Goal: Find specific page/section: Find specific page/section

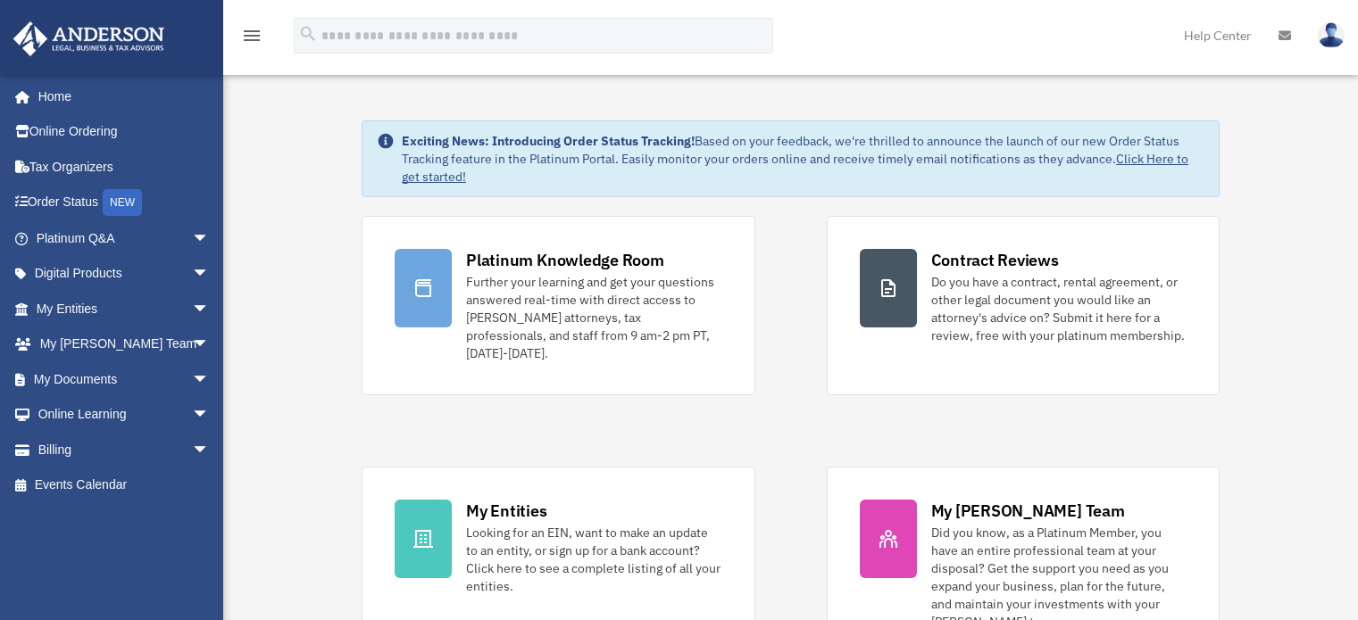
scroll to position [62, 0]
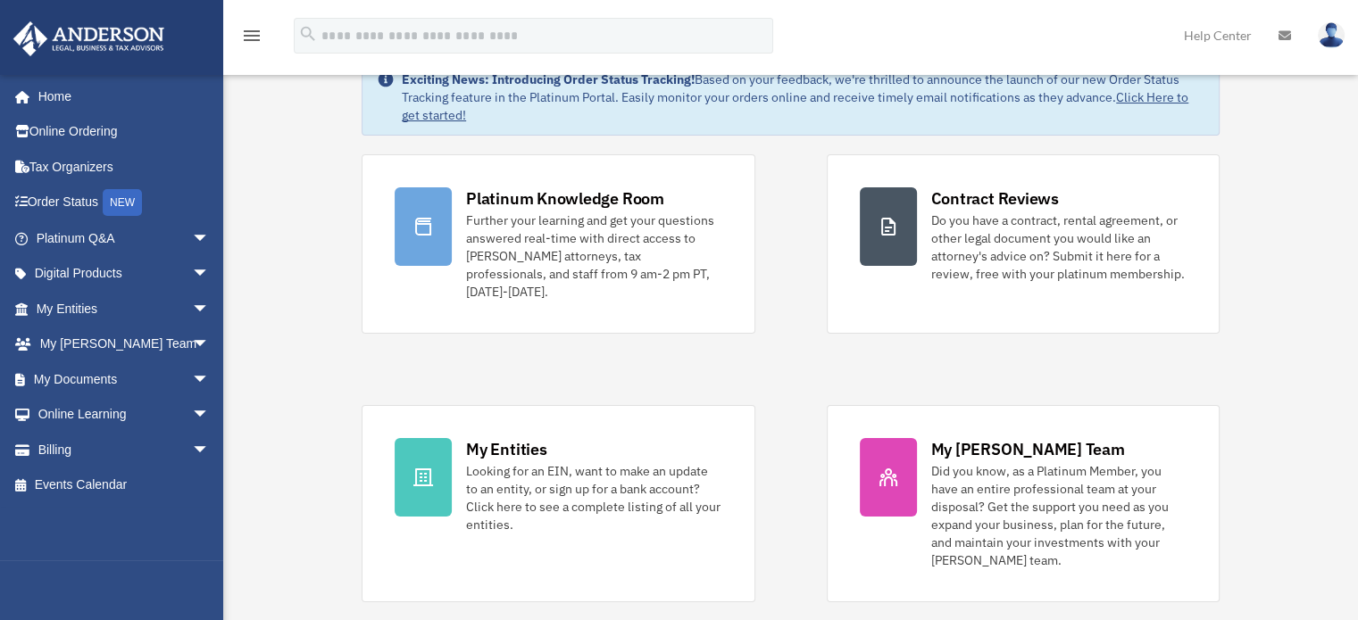
click at [150, 300] on link "My Entities arrow_drop_down" at bounding box center [124, 309] width 224 height 36
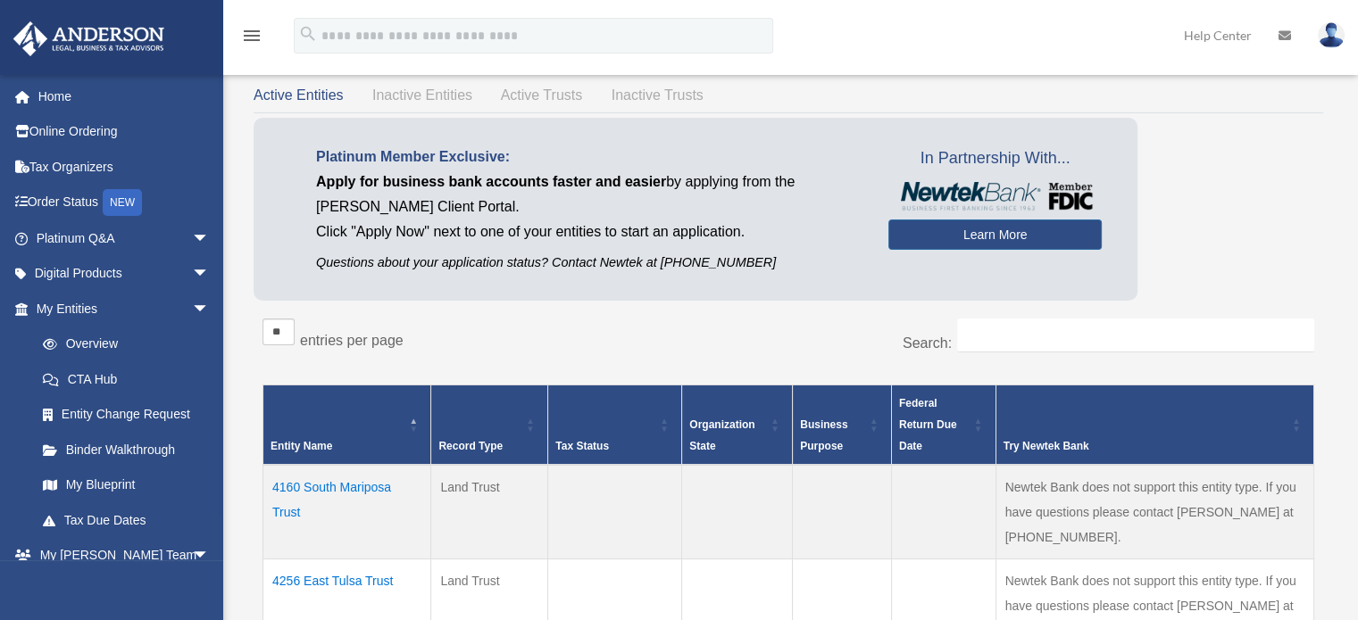
scroll to position [58, 0]
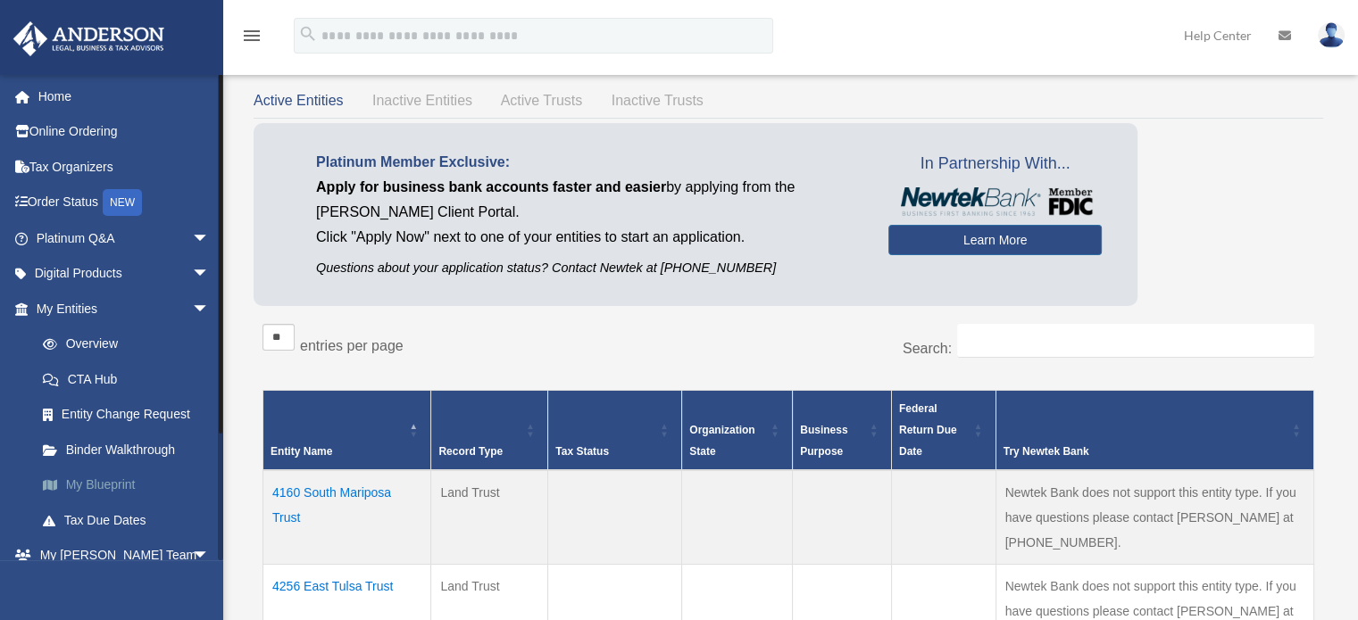
click at [107, 491] on link "My Blueprint" at bounding box center [131, 486] width 212 height 36
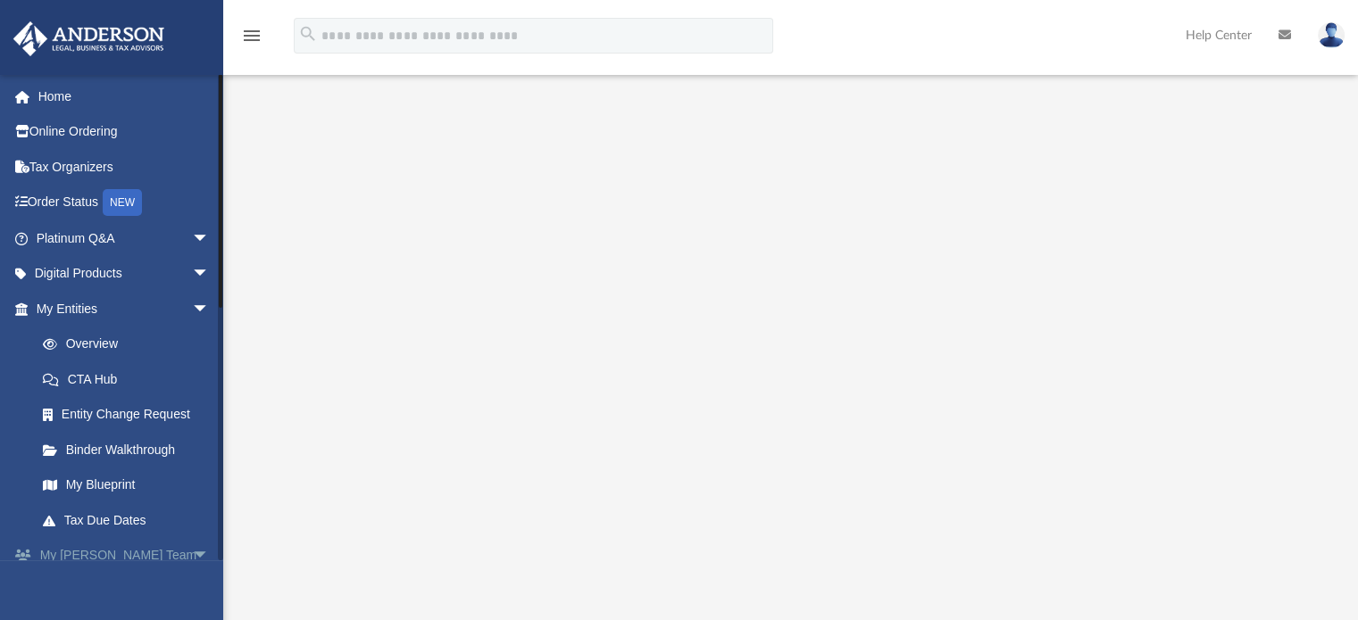
click at [192, 555] on span "arrow_drop_down" at bounding box center [210, 556] width 36 height 37
click at [192, 275] on span "arrow_drop_down" at bounding box center [210, 274] width 36 height 37
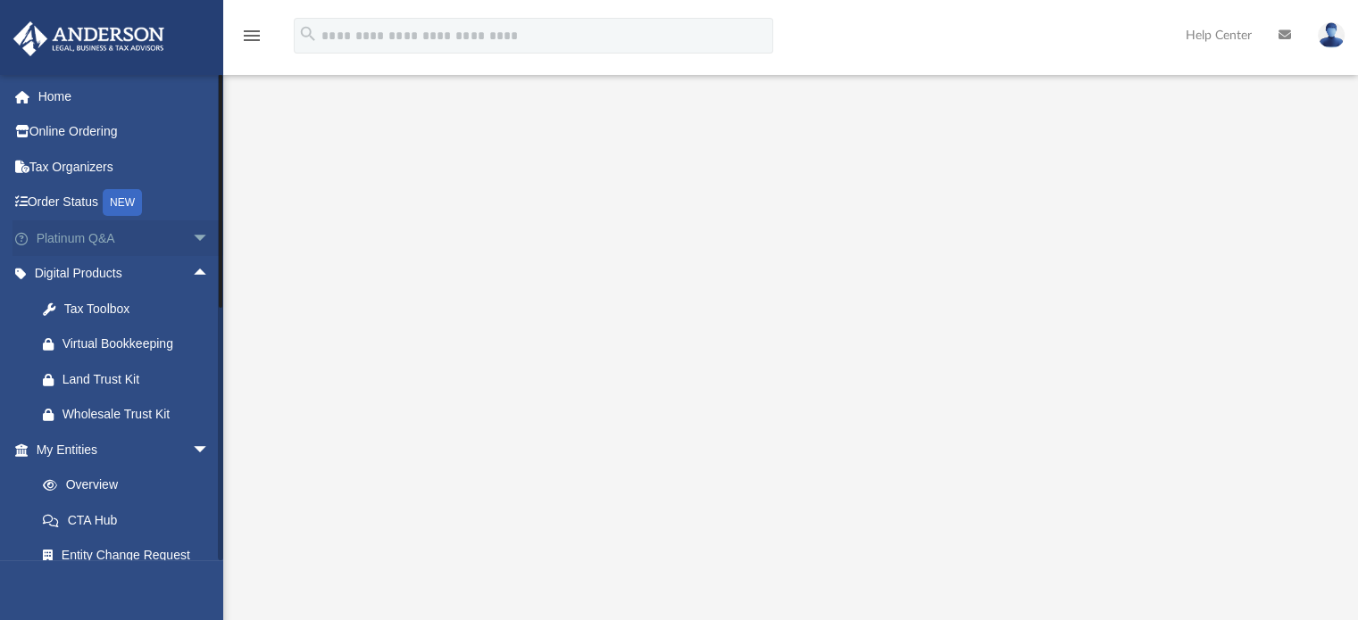
click at [192, 229] on span "arrow_drop_down" at bounding box center [210, 238] width 36 height 37
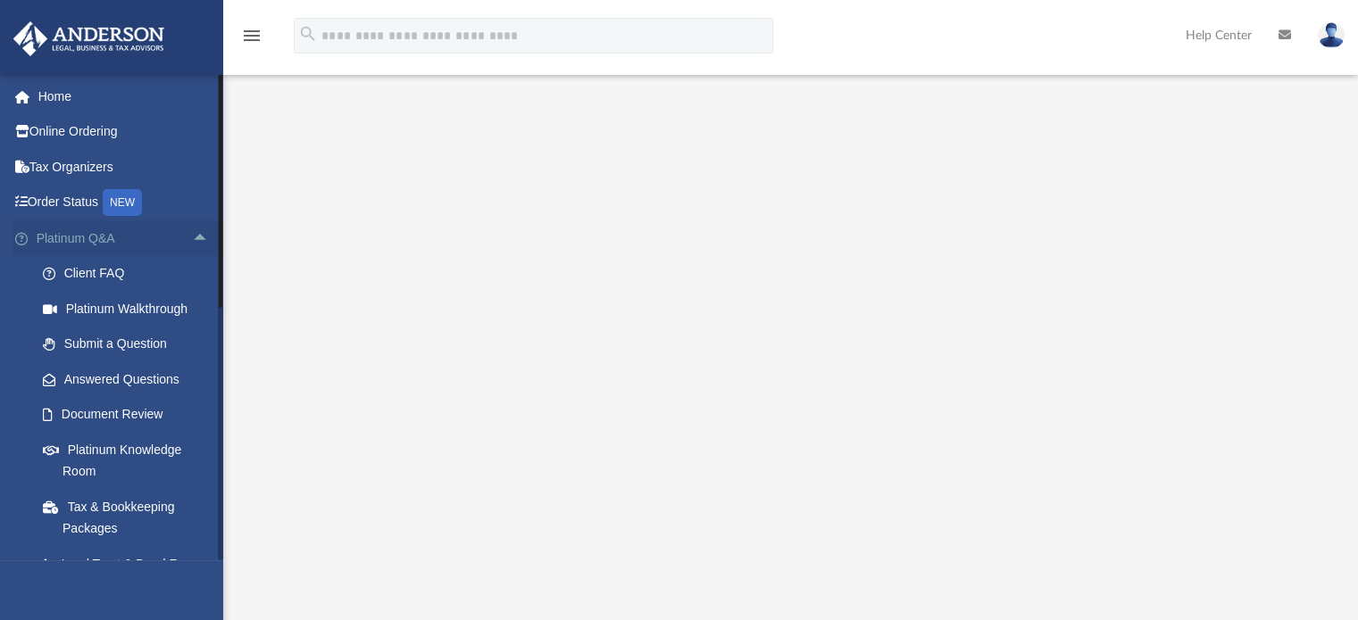
click at [192, 235] on span "arrow_drop_up" at bounding box center [210, 238] width 36 height 37
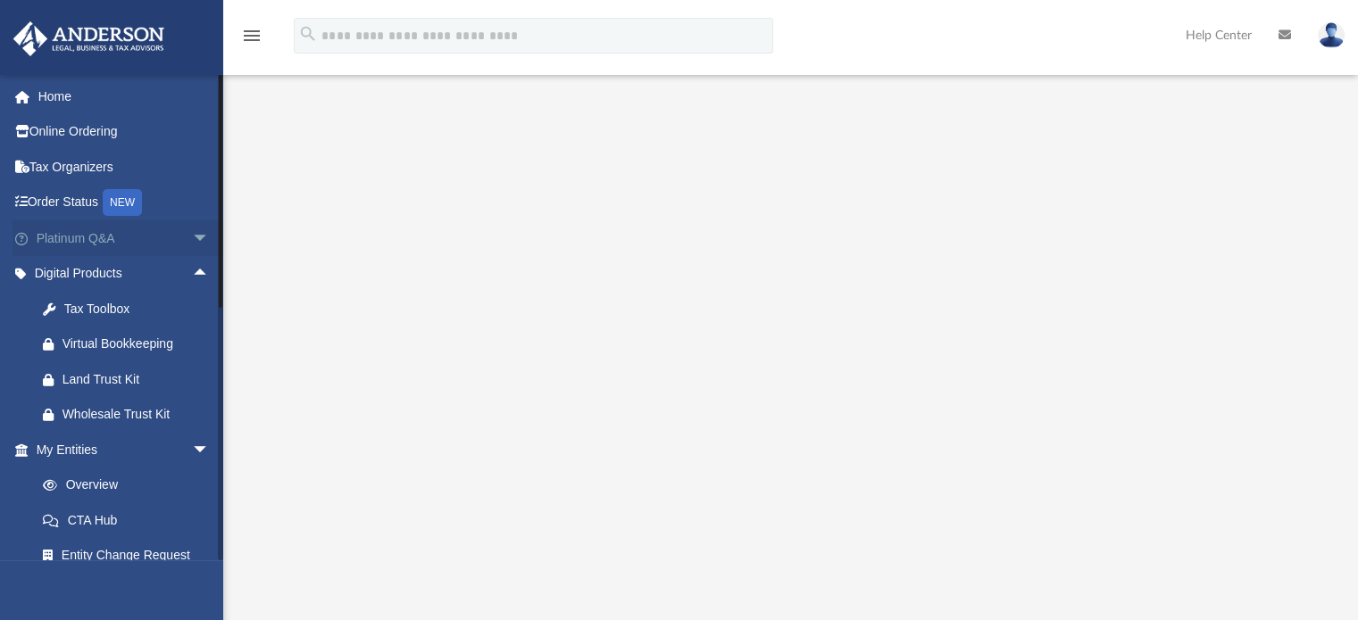
click at [192, 235] on span "arrow_drop_down" at bounding box center [210, 238] width 36 height 37
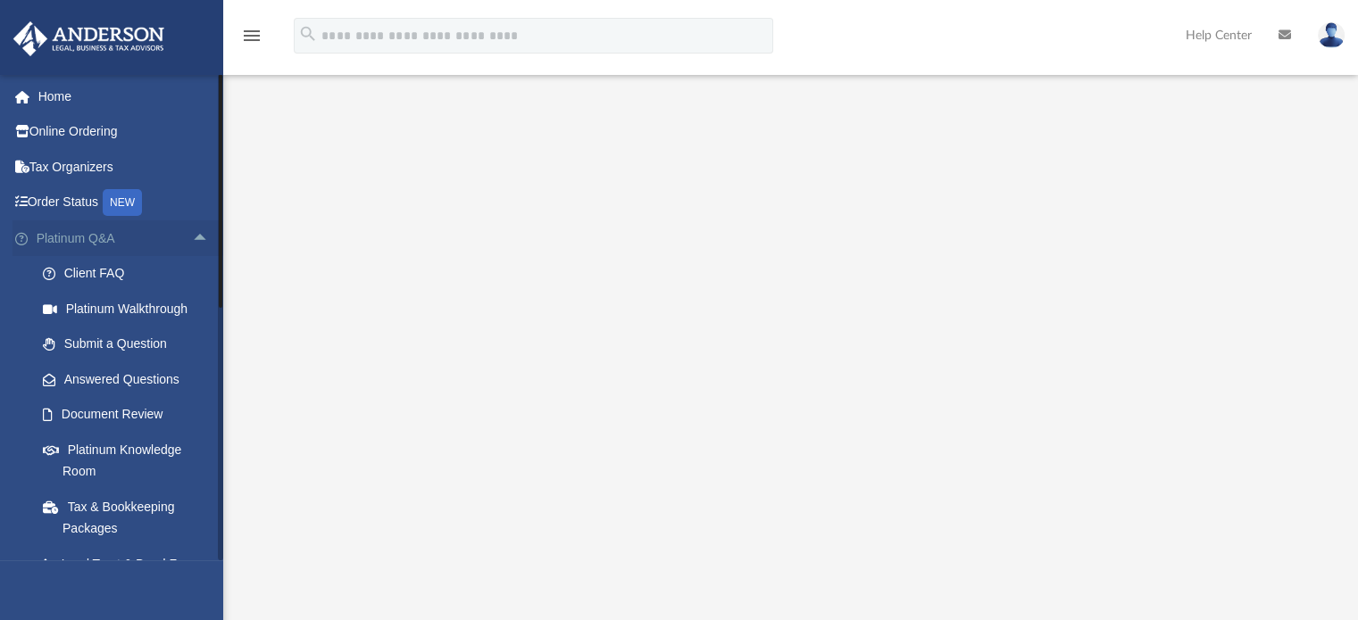
click at [192, 238] on span "arrow_drop_up" at bounding box center [210, 238] width 36 height 37
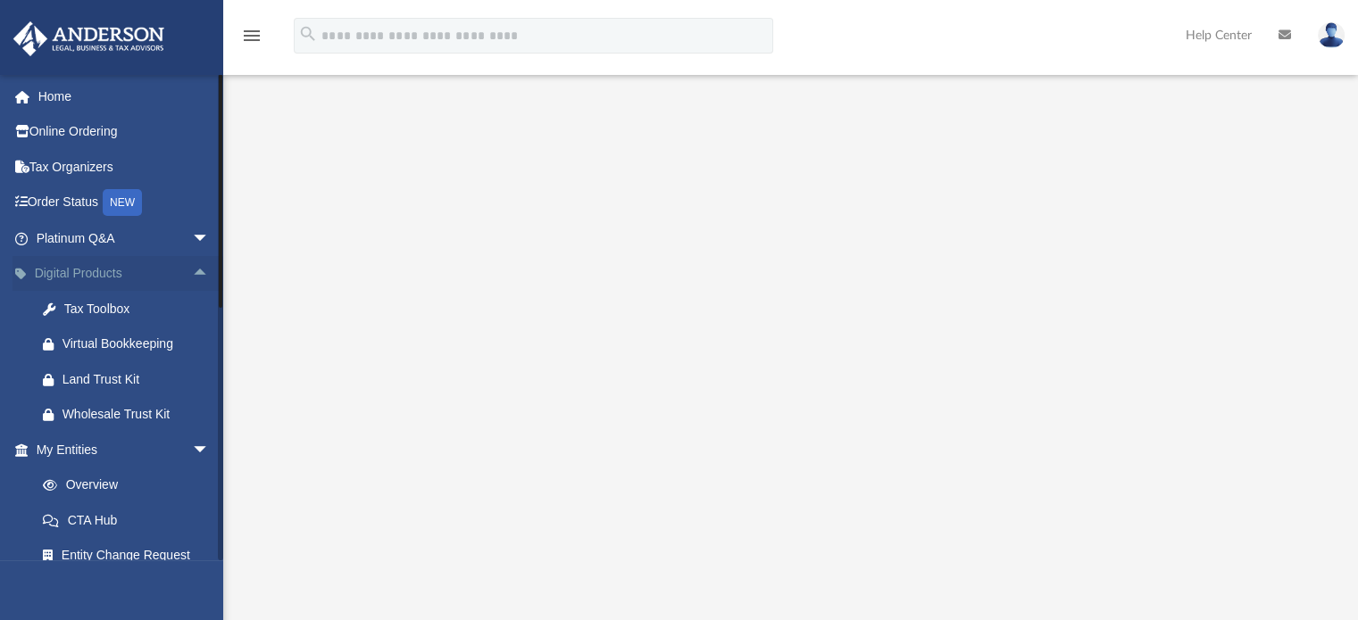
click at [192, 270] on span "arrow_drop_up" at bounding box center [210, 274] width 36 height 37
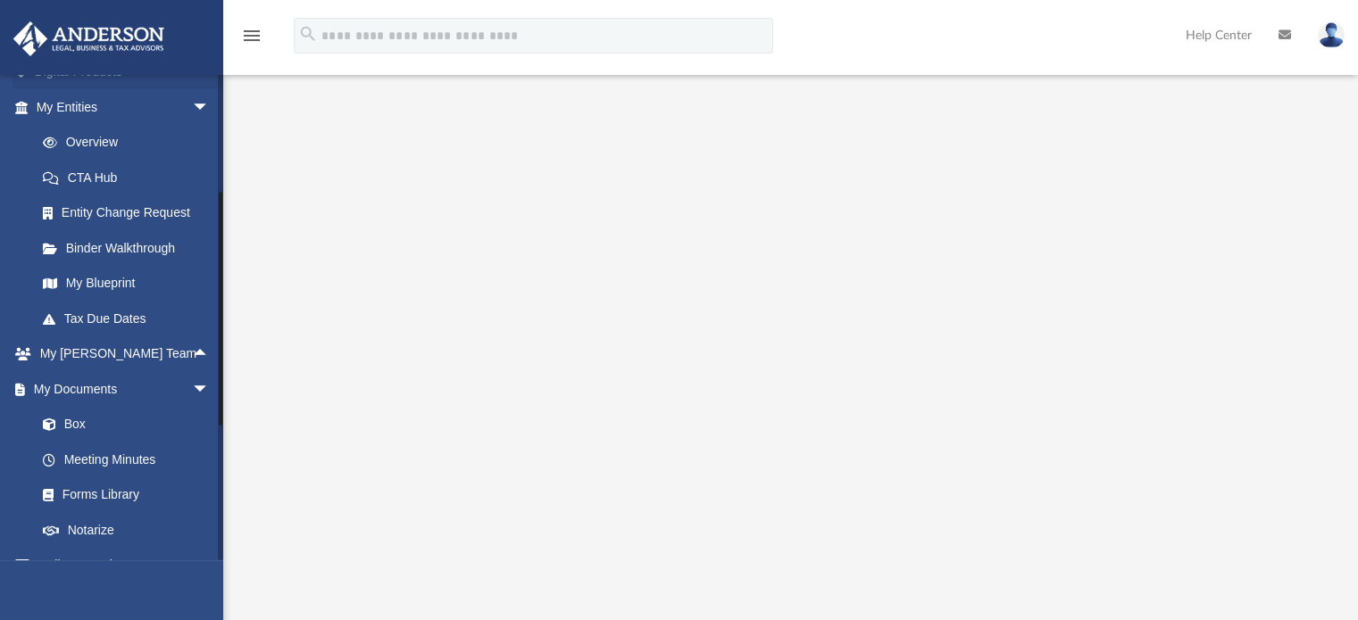
scroll to position [204, 0]
click at [75, 424] on link "Box" at bounding box center [131, 423] width 212 height 36
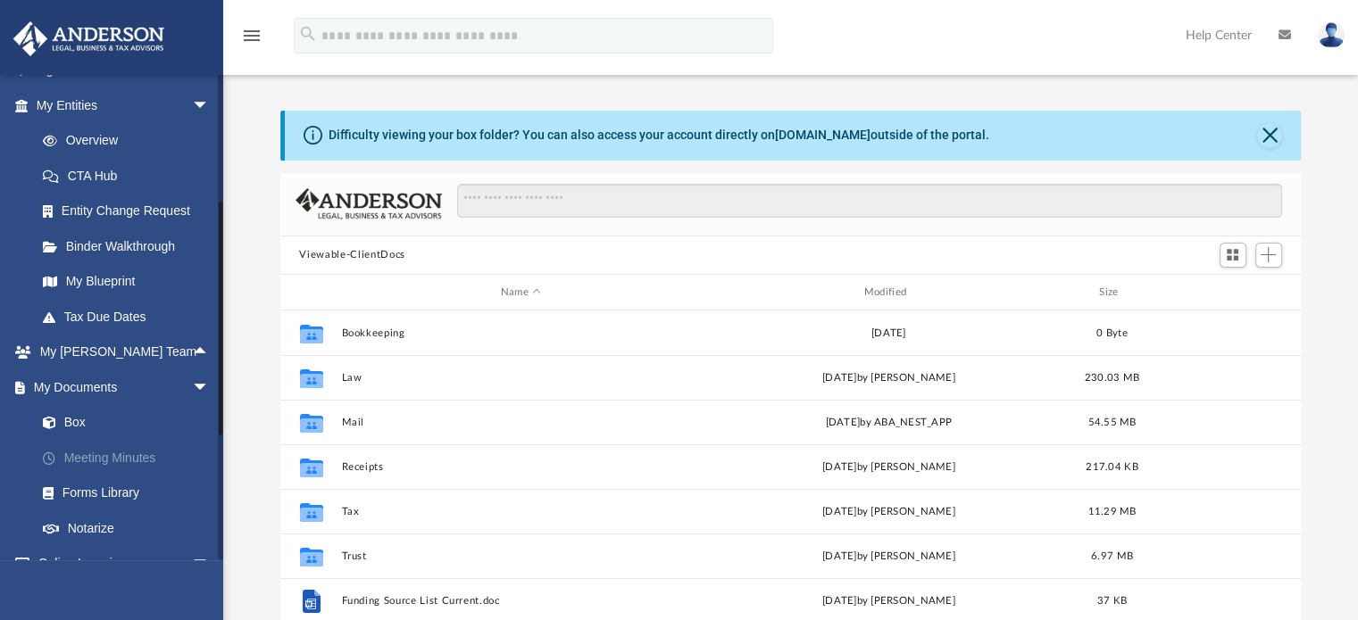
scroll to position [392, 1007]
click at [96, 453] on link "Meeting Minutes" at bounding box center [131, 458] width 212 height 36
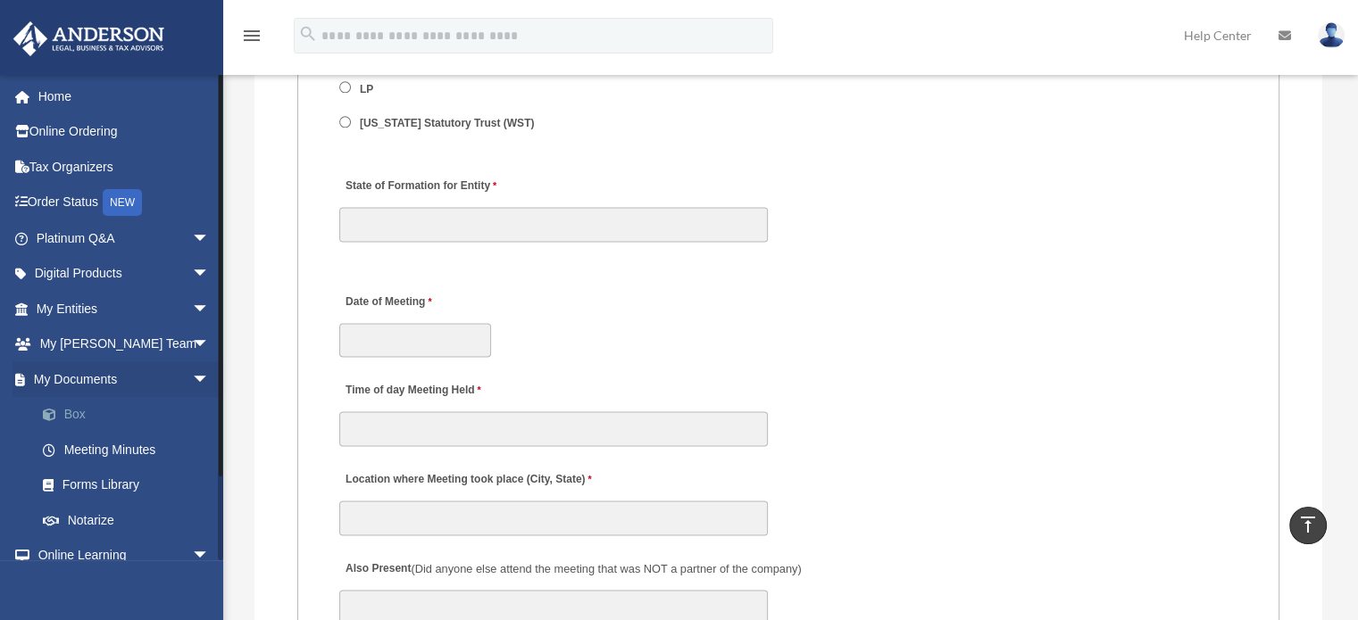
scroll to position [2366, 0]
click at [79, 417] on link "Box" at bounding box center [131, 415] width 212 height 36
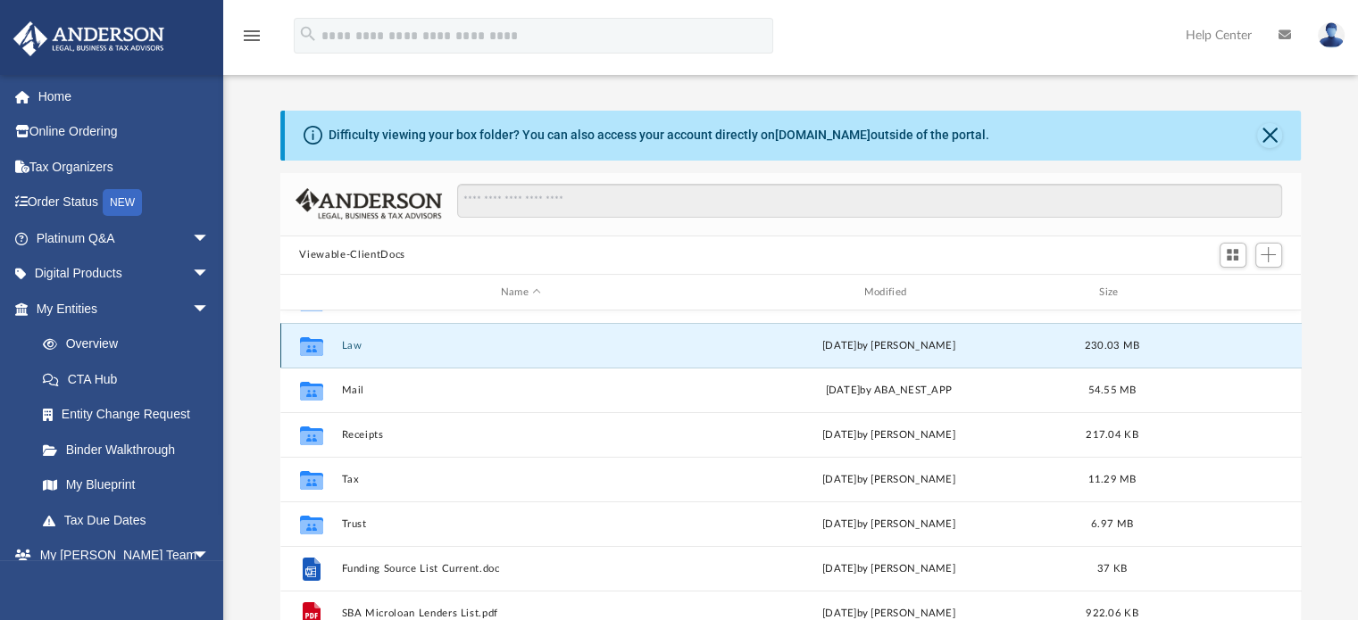
click at [351, 349] on button "Law" at bounding box center [521, 346] width 360 height 12
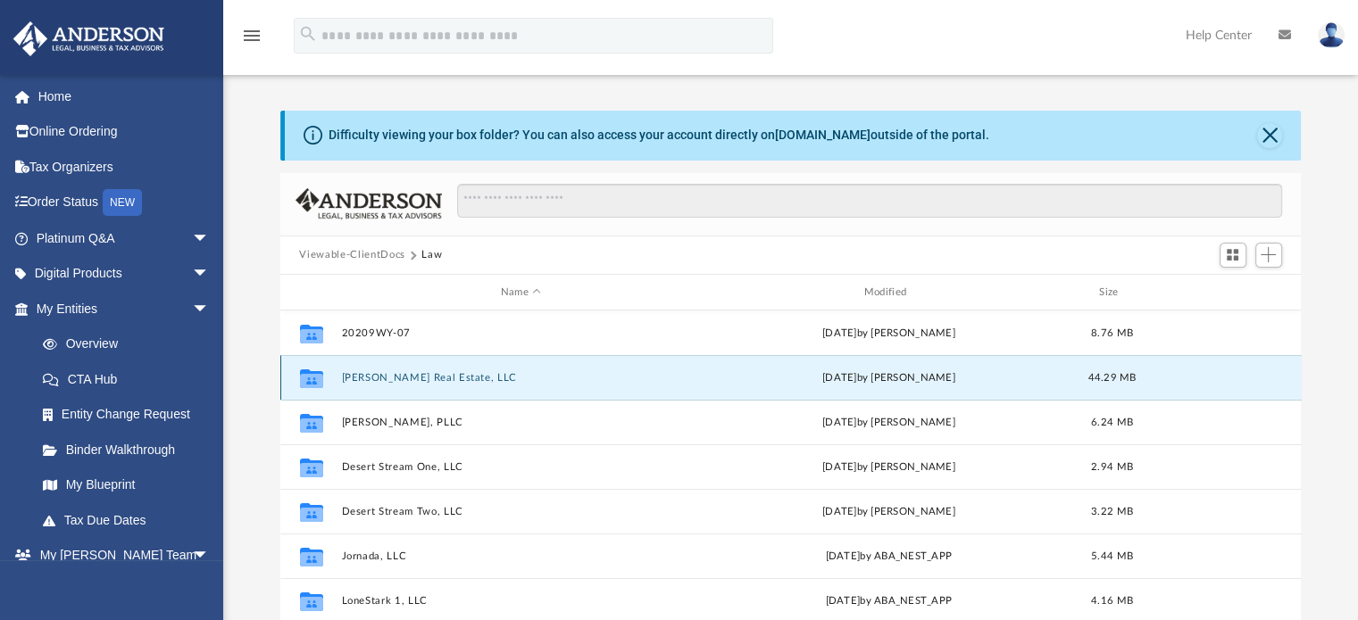
click at [395, 382] on button "[PERSON_NAME] Real Estate, LLC" at bounding box center [521, 378] width 360 height 12
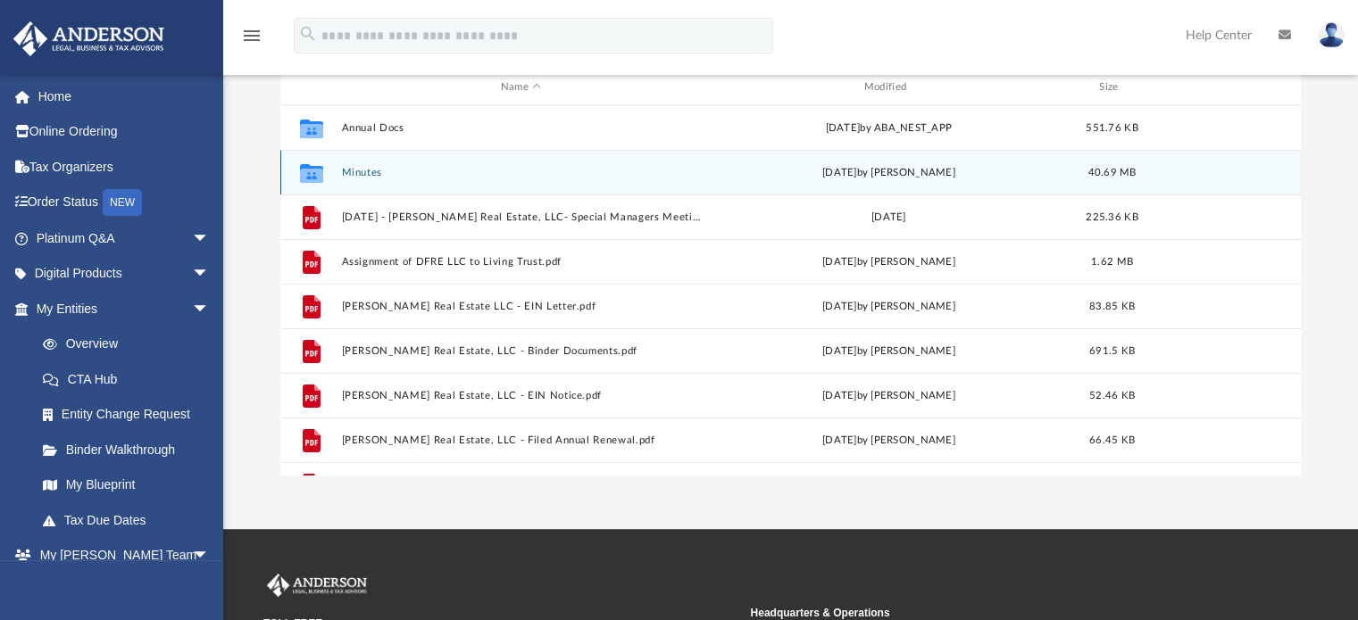
click at [367, 171] on button "Minutes" at bounding box center [521, 173] width 360 height 12
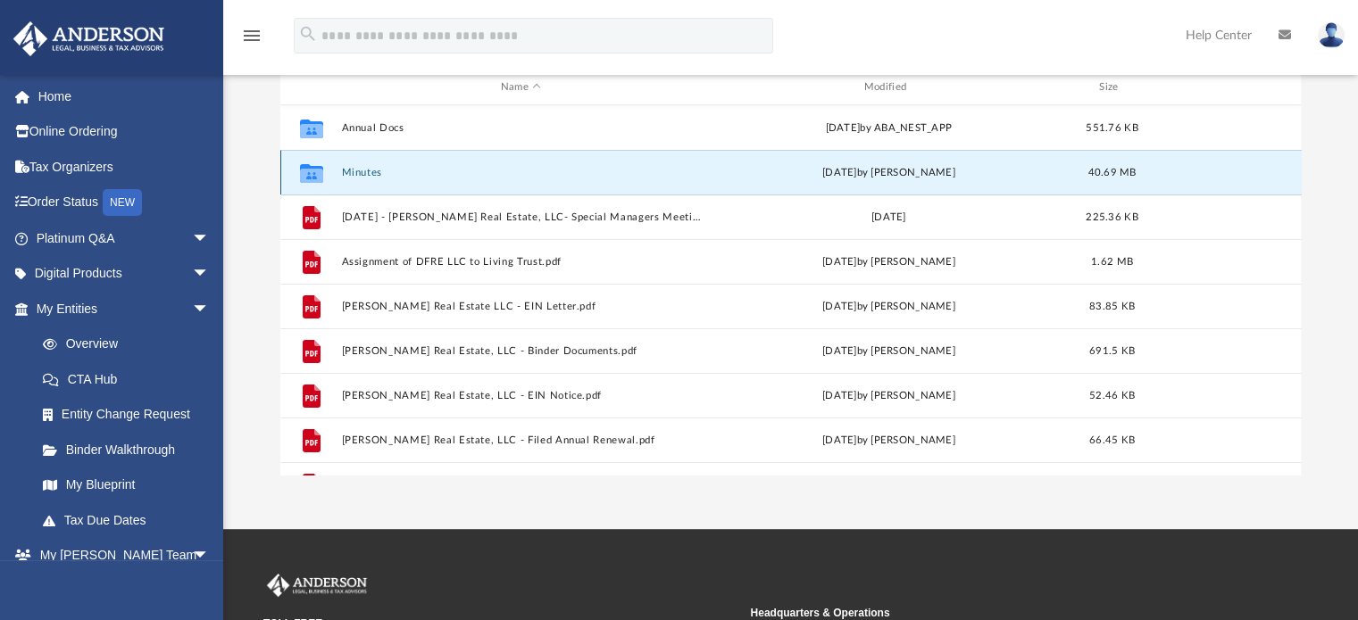
click at [372, 170] on button "Minutes" at bounding box center [521, 173] width 360 height 12
click at [326, 169] on div "Collaborated Folder" at bounding box center [310, 173] width 45 height 29
click at [371, 167] on button "Minutes" at bounding box center [521, 173] width 360 height 12
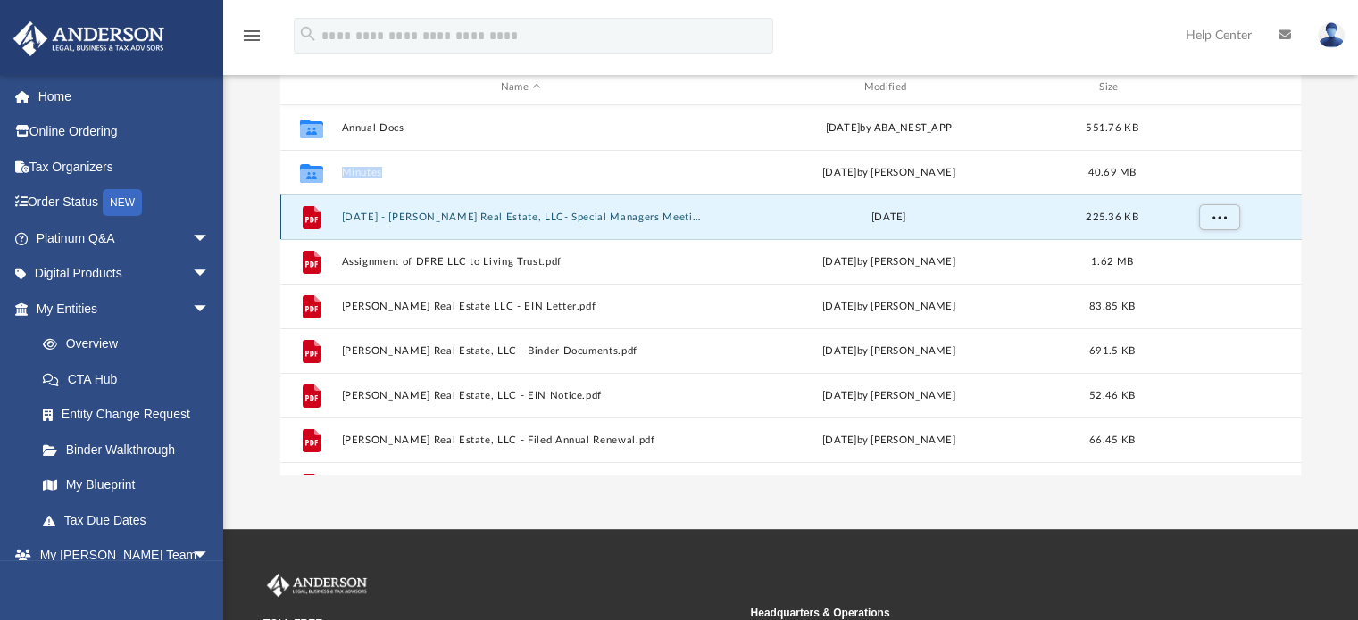
click at [554, 218] on button "[DATE] - [PERSON_NAME] Real Estate, LLC- Special Managers Meeting - DocuSigned.…" at bounding box center [521, 218] width 360 height 12
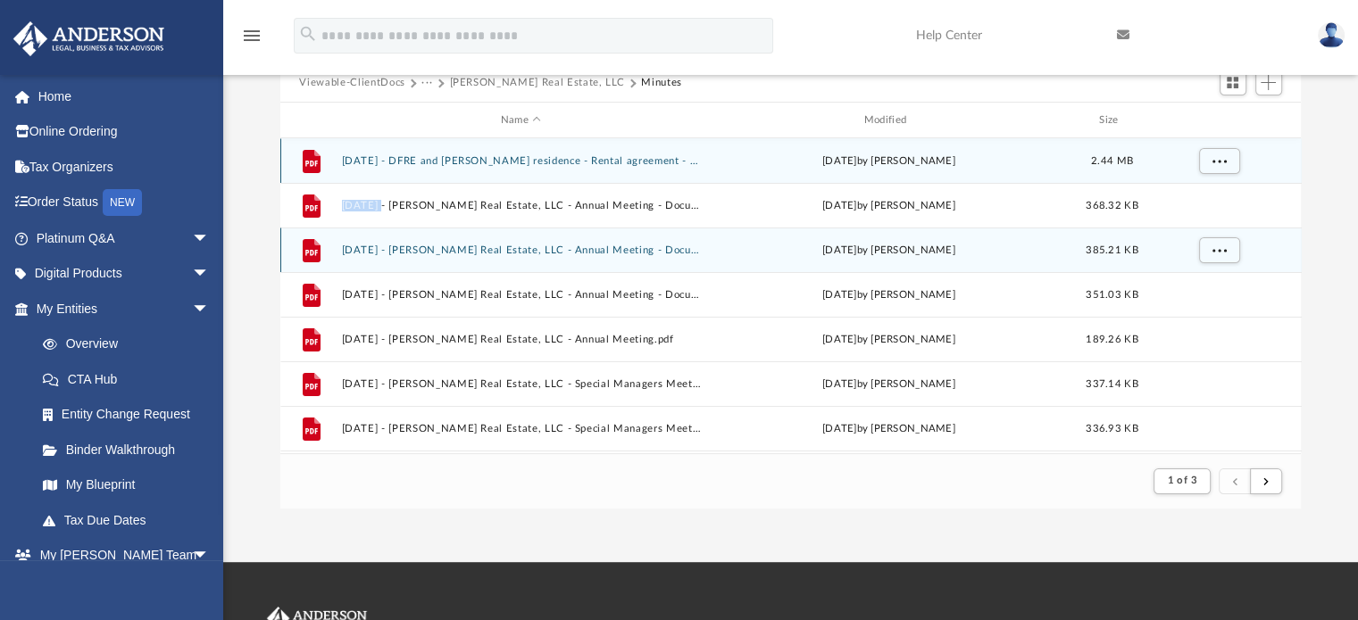
scroll to position [337, 1007]
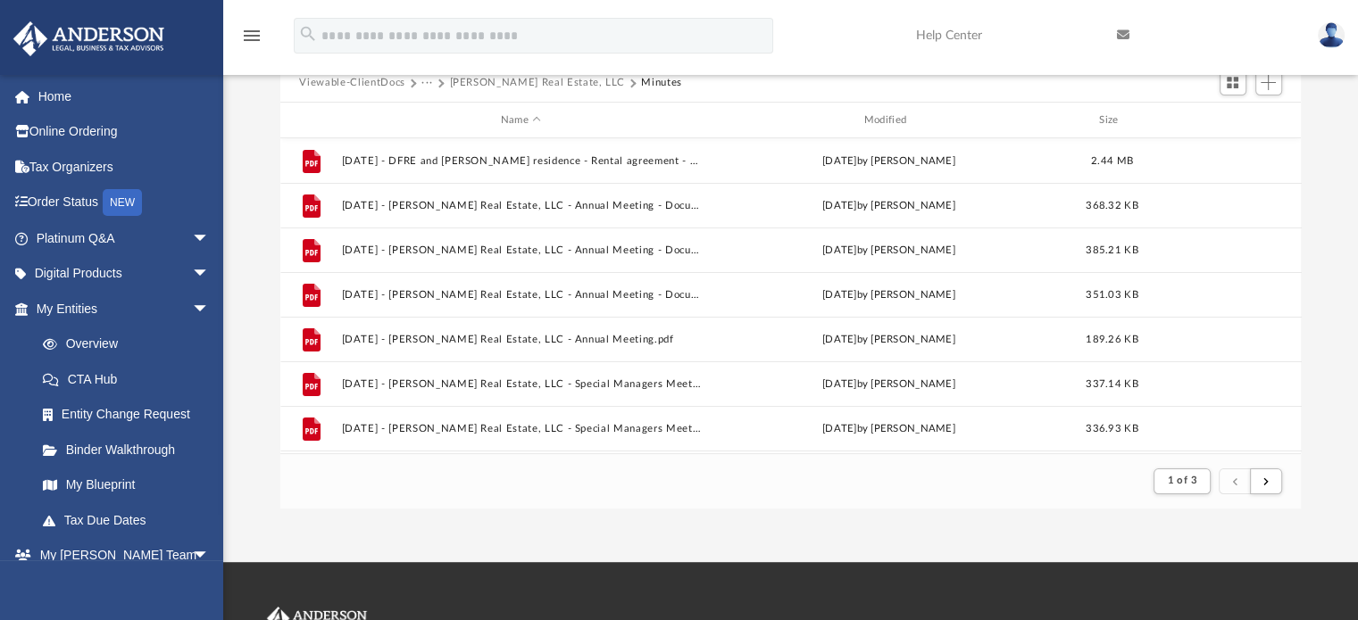
click at [1313, 230] on div "Difficulty viewing your box folder? You can also access your account directly o…" at bounding box center [790, 223] width 1135 height 570
